Goal: Task Accomplishment & Management: Manage account settings

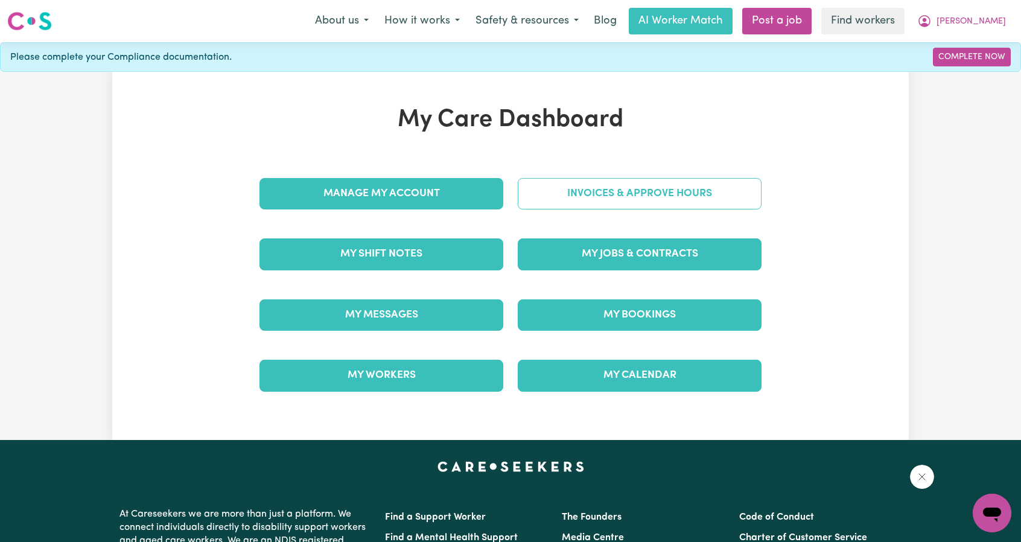
click at [590, 198] on link "Invoices & Approve Hours" at bounding box center [640, 193] width 244 height 31
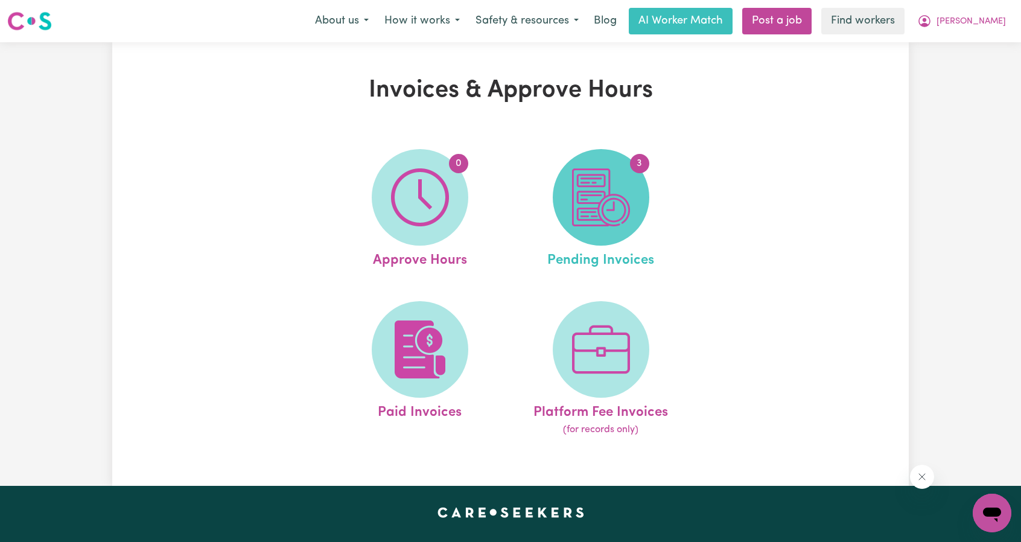
click at [592, 192] on img at bounding box center [601, 197] width 58 height 58
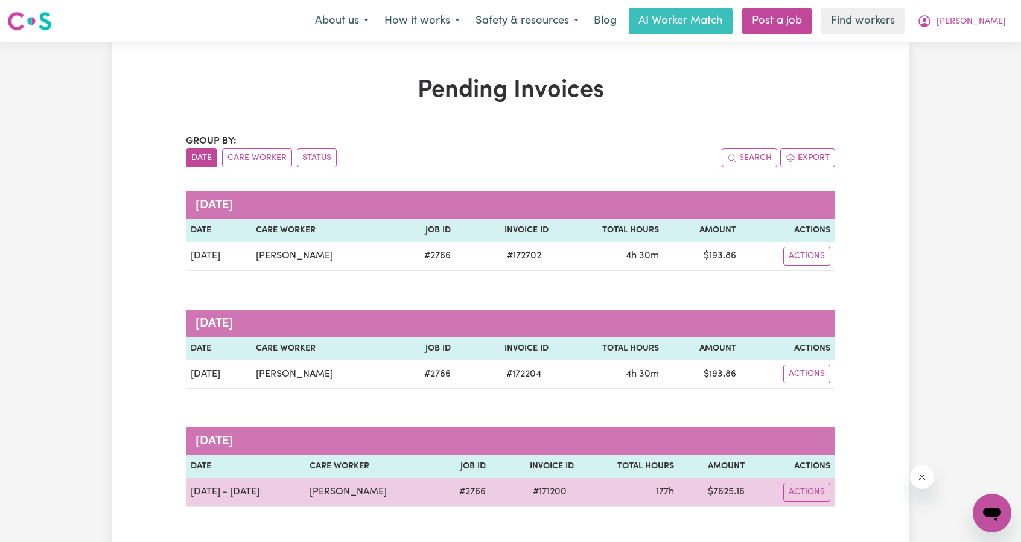
click at [528, 491] on span "# 171200" at bounding box center [549, 491] width 48 height 14
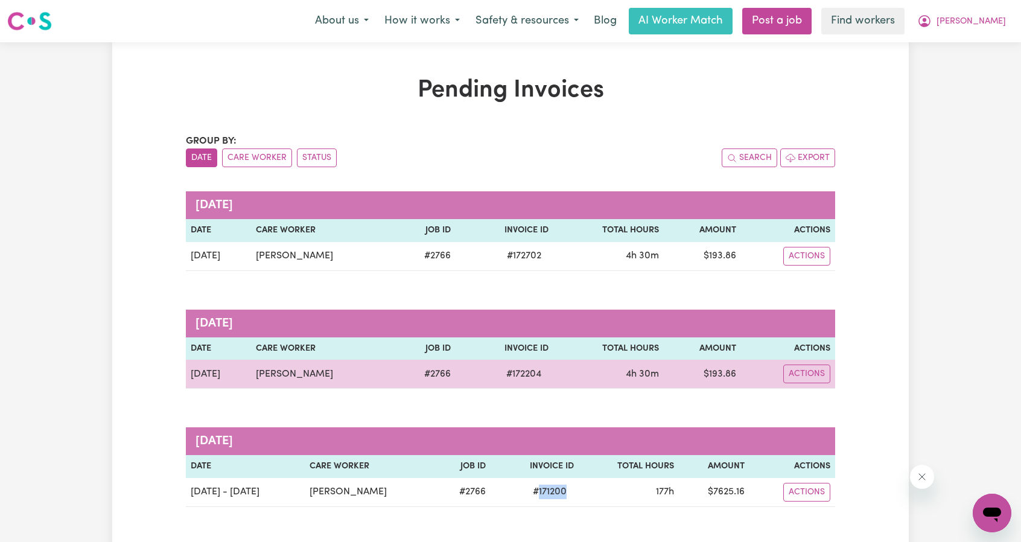
copy span "171200"
